Goal: Check status

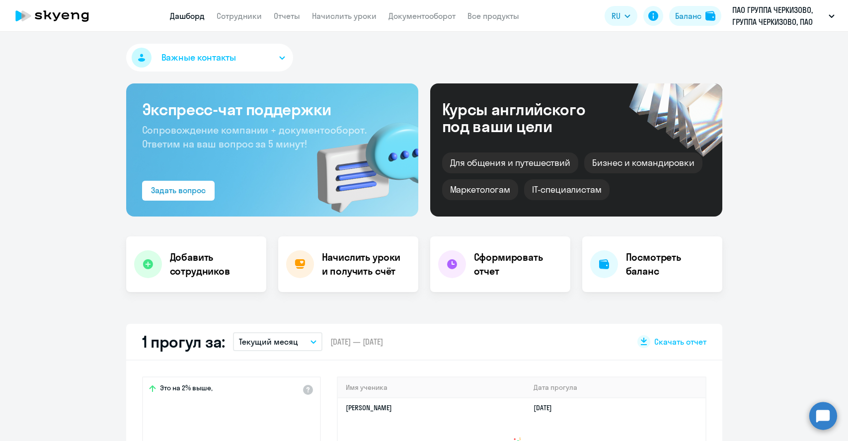
select select "30"
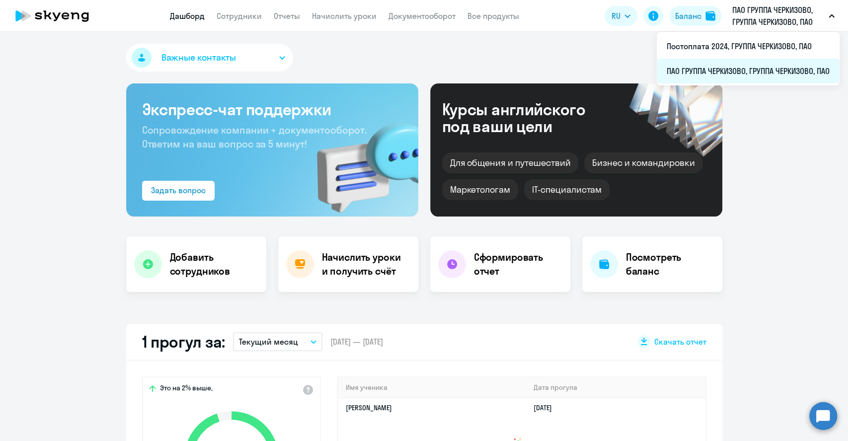
click at [743, 71] on li "ПАО ГРУППА ЧЕРКИЗОВО, ГРУППА ЧЕРКИЗОВО, ПАО" at bounding box center [748, 71] width 183 height 25
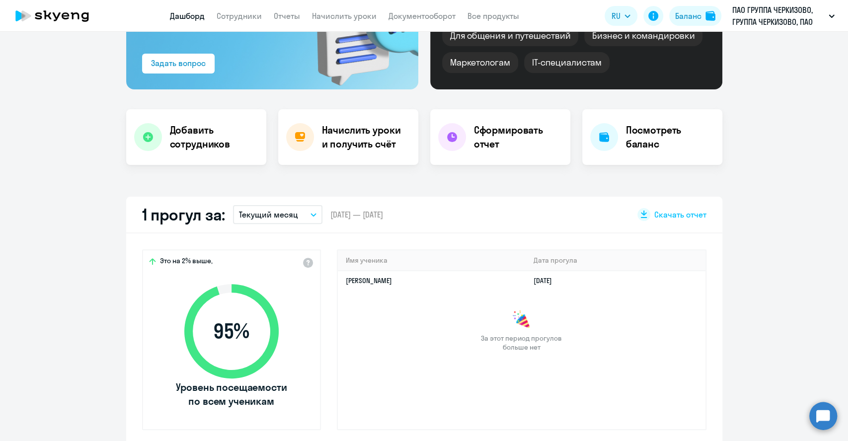
scroll to position [110, 0]
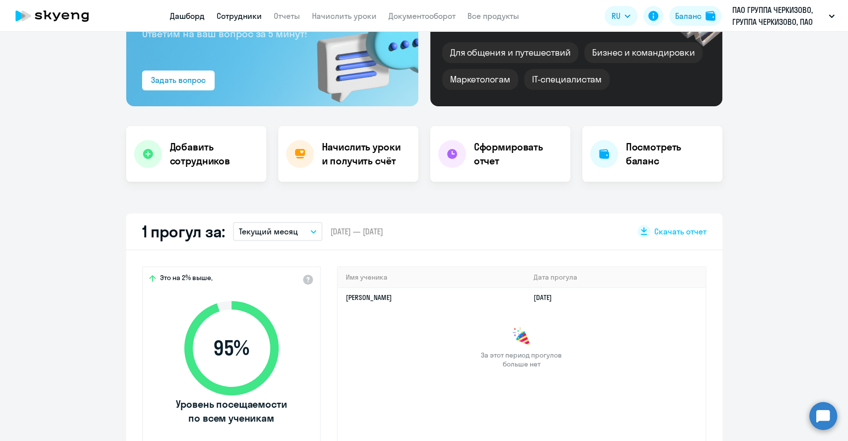
select select "30"
click at [230, 11] on link "Сотрудники" at bounding box center [239, 16] width 45 height 10
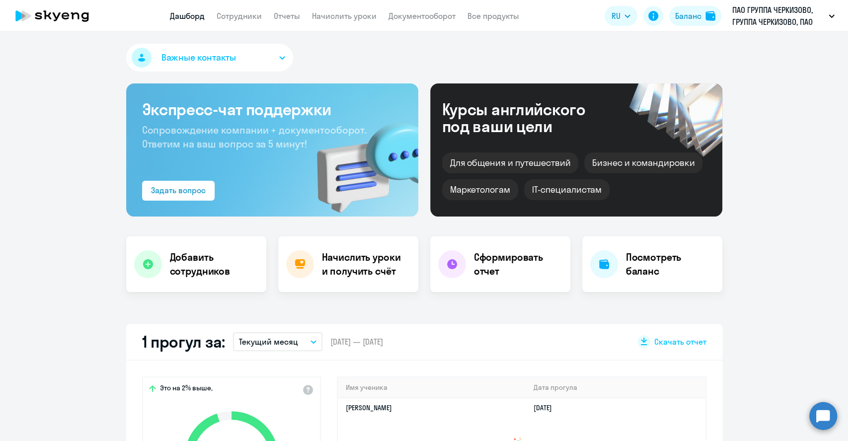
select select "30"
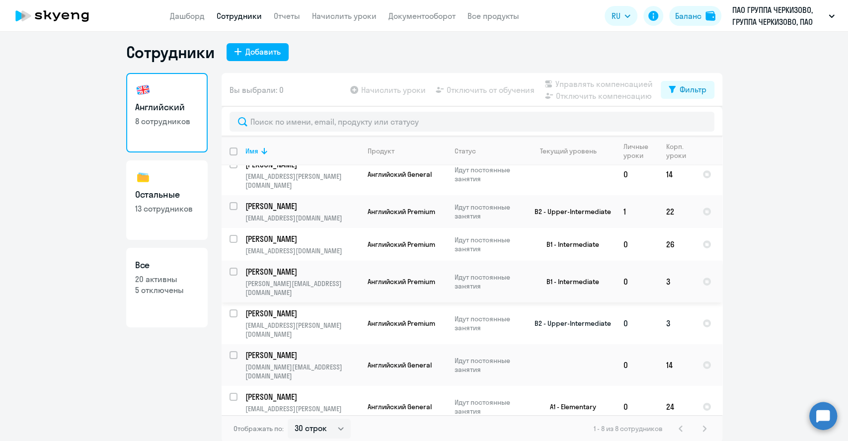
scroll to position [6, 0]
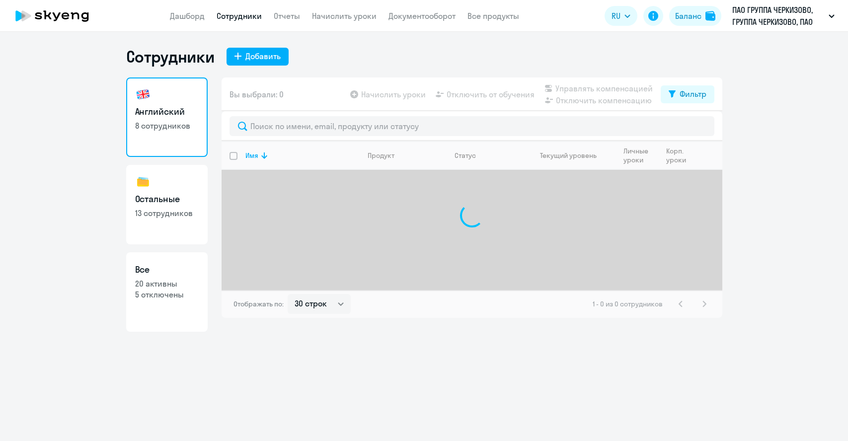
select select "30"
